Goal: Navigation & Orientation: Find specific page/section

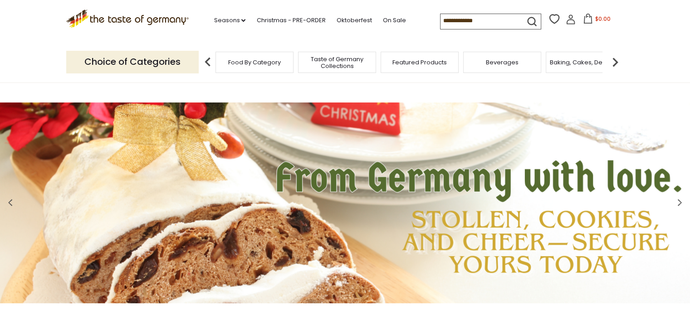
click at [280, 68] on div "Food By Category" at bounding box center [254, 62] width 78 height 21
click at [242, 22] on link "Seasons dropdown_arrow" at bounding box center [230, 20] width 32 height 10
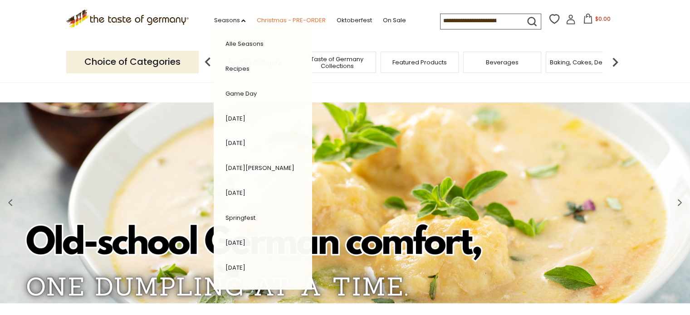
click at [290, 21] on link "Christmas - PRE-ORDER" at bounding box center [290, 20] width 69 height 10
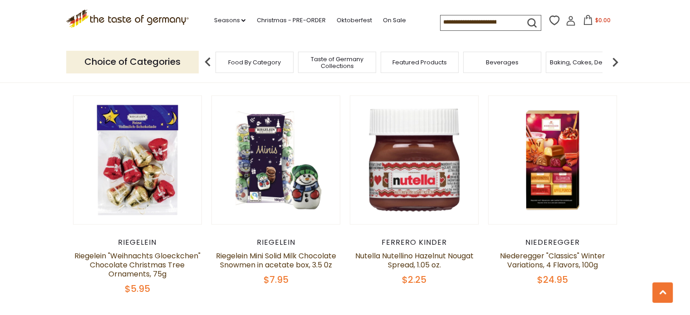
scroll to position [1631, 0]
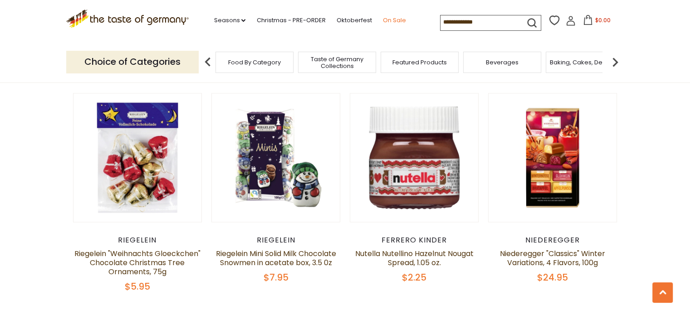
drag, startPoint x: 212, startPoint y: 199, endPoint x: 393, endPoint y: 21, distance: 253.4
click at [393, 21] on link "On Sale" at bounding box center [393, 20] width 23 height 10
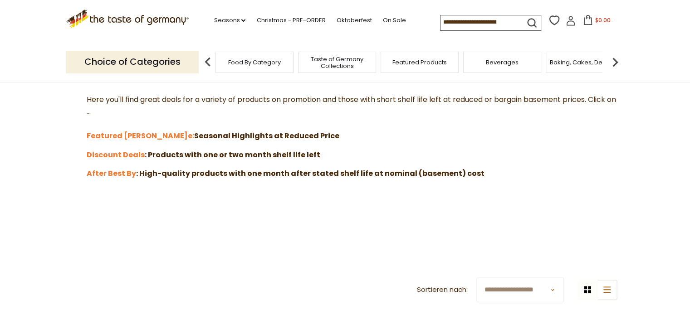
scroll to position [254, 0]
